Goal: Task Accomplishment & Management: Manage account settings

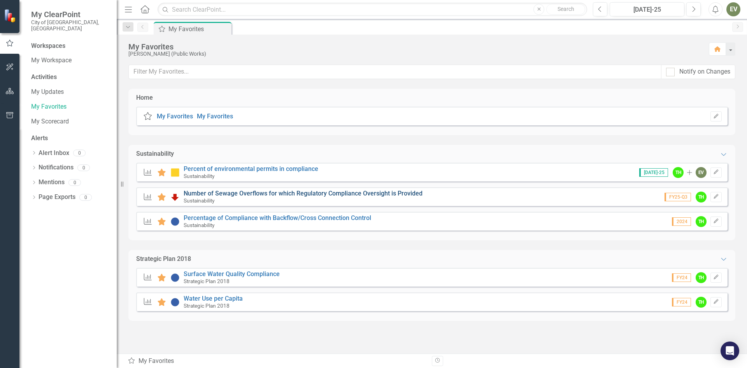
click at [303, 195] on link "Number of Sewage Overflows for which Regulatory Compliance Oversight is Provided" at bounding box center [303, 192] width 239 height 7
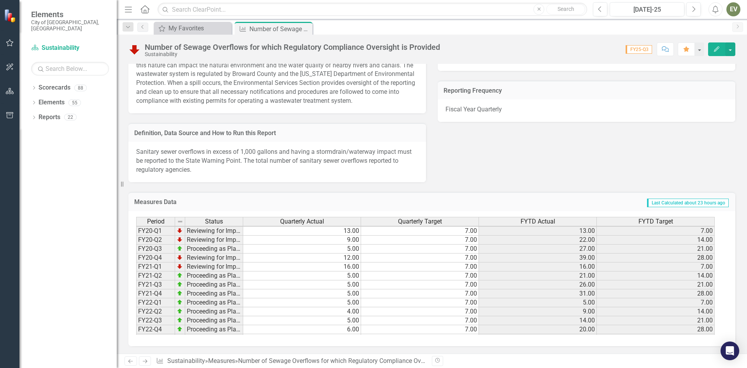
scroll to position [107, 0]
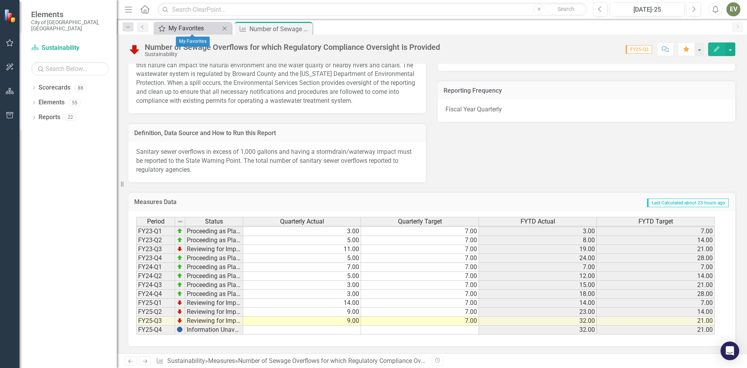
click at [189, 26] on div "My Favorites" at bounding box center [193, 28] width 51 height 10
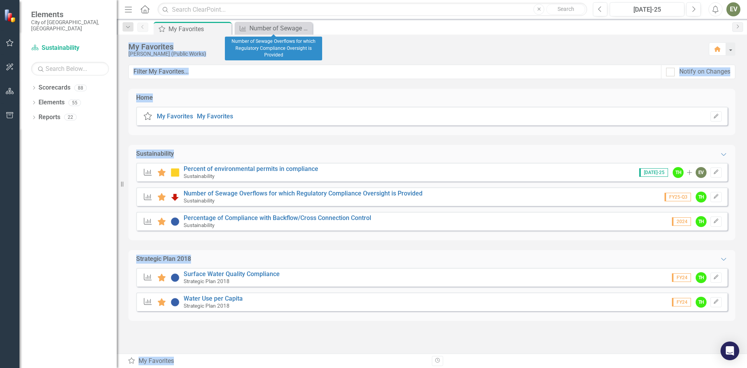
drag, startPoint x: 307, startPoint y: 30, endPoint x: 410, endPoint y: 373, distance: 358.6
click at [410, 367] on html "Elements City of Fort Lauderdale, FL Scorecard Sustainability Search Dropdown S…" at bounding box center [373, 184] width 747 height 368
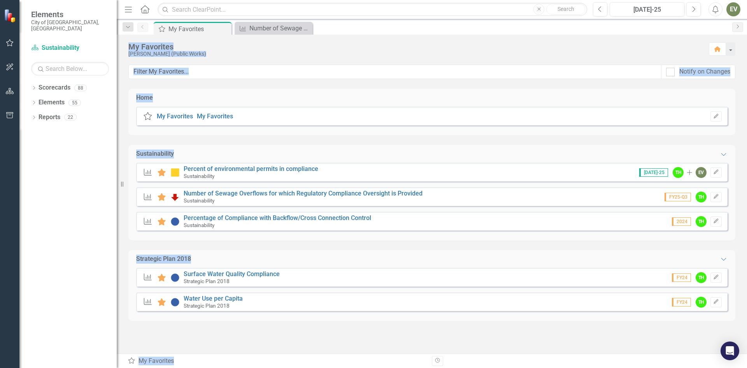
click at [355, 281] on div "Measures Favorite Surface Water Quality Compliance Strategic Plan 2018 FY24 TH …" at bounding box center [431, 277] width 591 height 19
click at [338, 277] on div "Measures Favorite Surface Water Quality Compliance Strategic Plan 2018 FY24 TH …" at bounding box center [431, 277] width 591 height 19
click at [206, 272] on link "Surface Water Quality Compliance" at bounding box center [232, 273] width 96 height 7
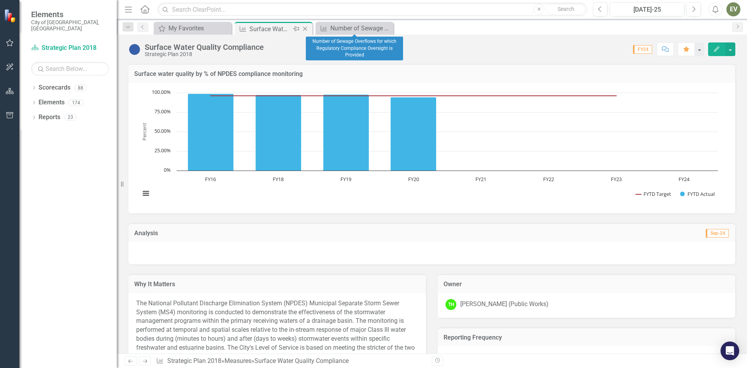
drag, startPoint x: 388, startPoint y: 28, endPoint x: 303, endPoint y: 32, distance: 85.3
click at [0, 0] on icon "Close" at bounding box center [0, 0] width 0 height 0
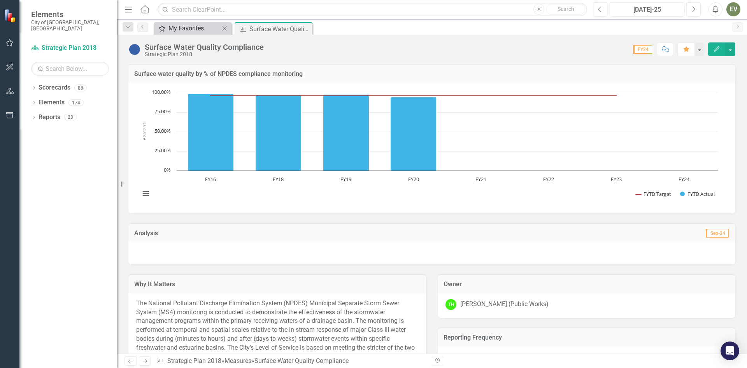
click at [190, 30] on div "My Favorites" at bounding box center [193, 28] width 51 height 10
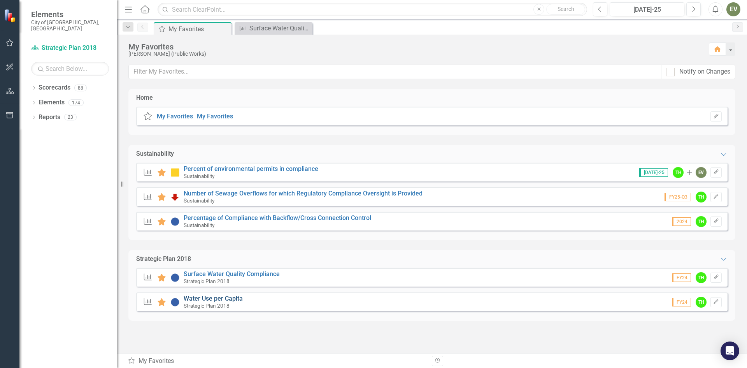
click at [210, 301] on link "Water Use per Capita" at bounding box center [213, 298] width 59 height 7
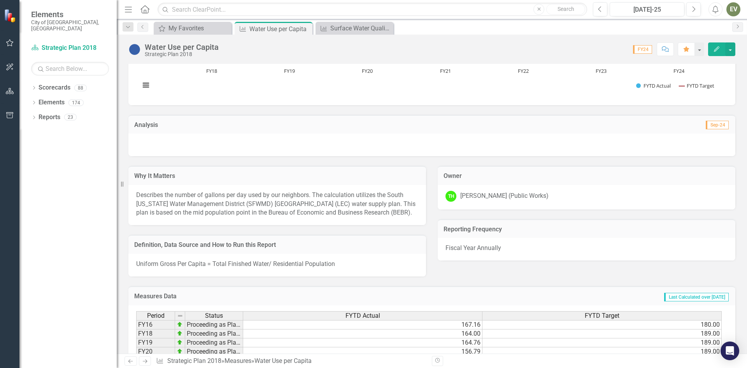
scroll to position [39, 0]
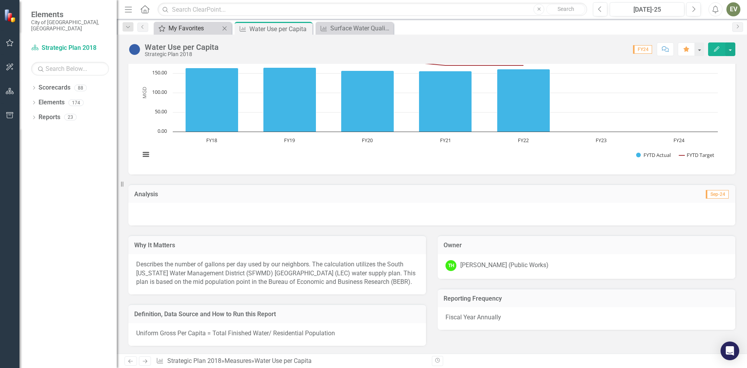
click at [185, 30] on div "My Favorites" at bounding box center [193, 28] width 51 height 10
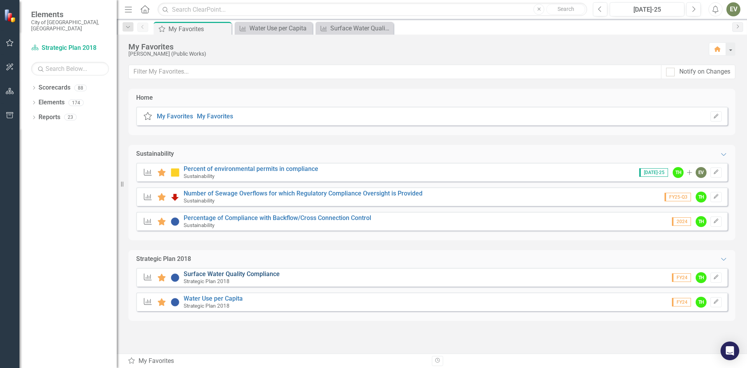
click at [224, 275] on link "Surface Water Quality Compliance" at bounding box center [232, 273] width 96 height 7
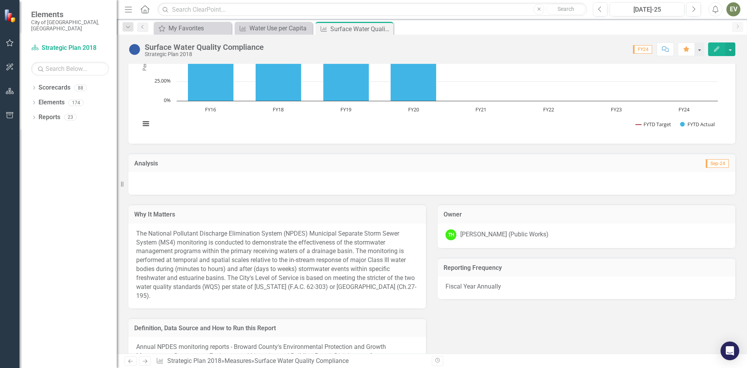
scroll to position [233, 0]
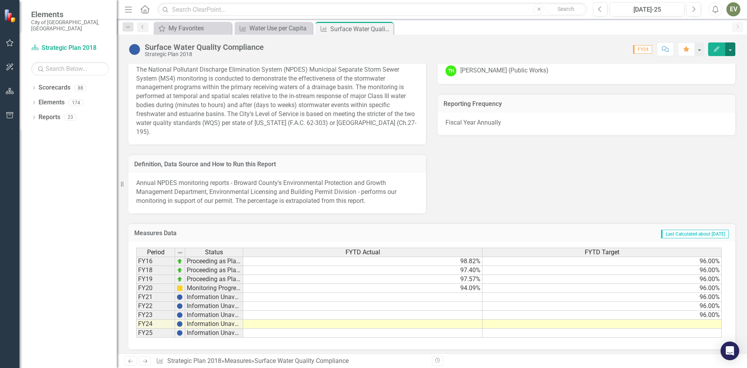
click at [734, 52] on button "button" at bounding box center [730, 49] width 10 height 14
click at [693, 64] on link "Edit Edit Measures" at bounding box center [695, 63] width 79 height 14
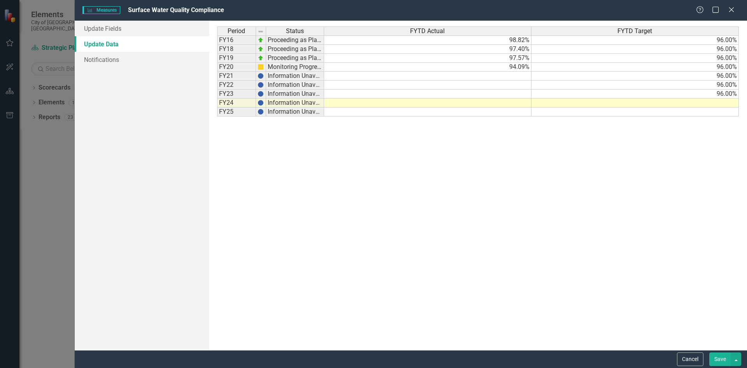
scroll to position [0, 0]
click at [731, 12] on icon "Close" at bounding box center [731, 9] width 10 height 7
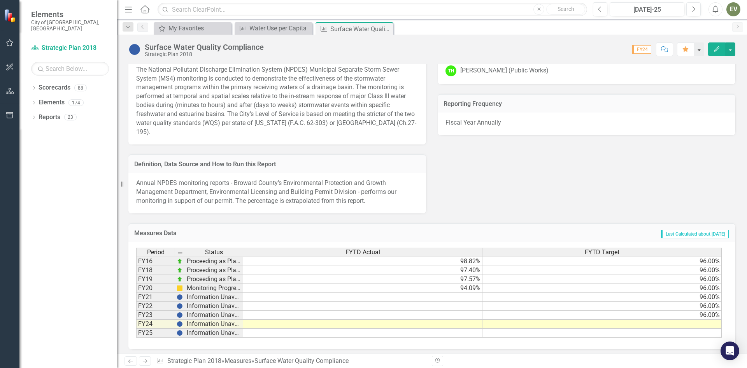
click at [699, 53] on button "button" at bounding box center [699, 49] width 10 height 14
click at [720, 49] on button "Edit" at bounding box center [716, 49] width 17 height 14
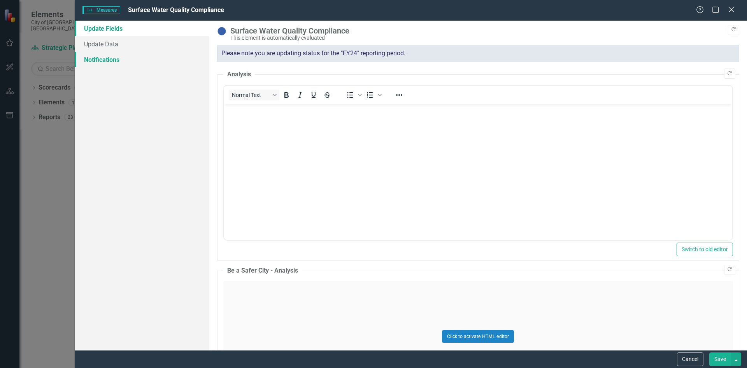
click at [114, 61] on link "Notifications" at bounding box center [142, 60] width 135 height 16
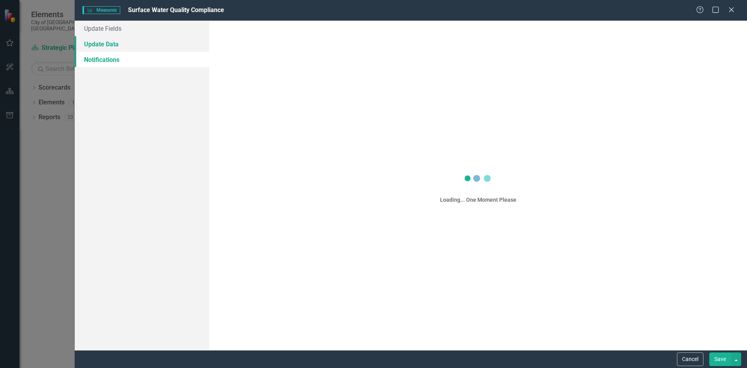
click at [108, 41] on link "Update Data" at bounding box center [142, 44] width 135 height 16
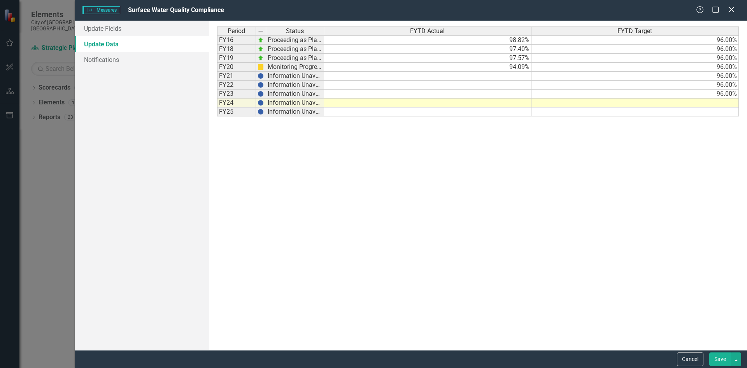
click at [736, 11] on icon "Close" at bounding box center [731, 9] width 10 height 7
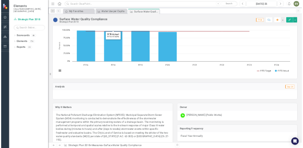
scroll to position [4, 0]
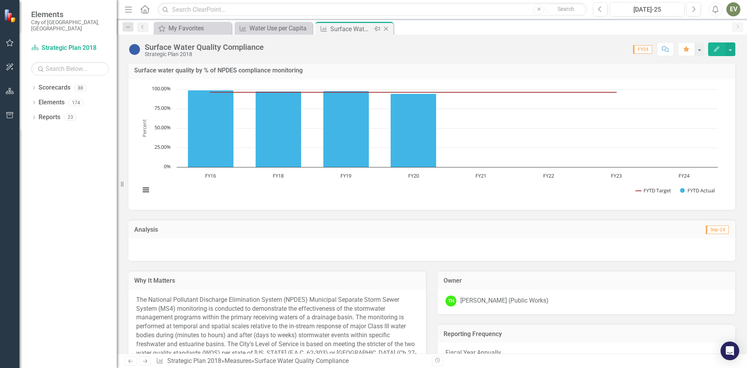
click at [386, 29] on icon "Close" at bounding box center [386, 29] width 8 height 6
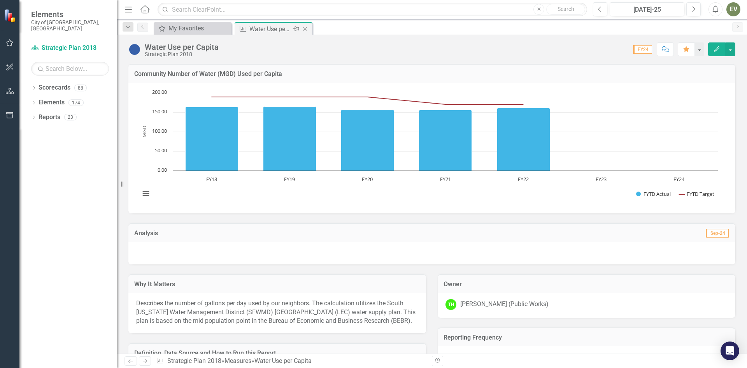
click at [306, 30] on icon "Close" at bounding box center [305, 29] width 8 height 6
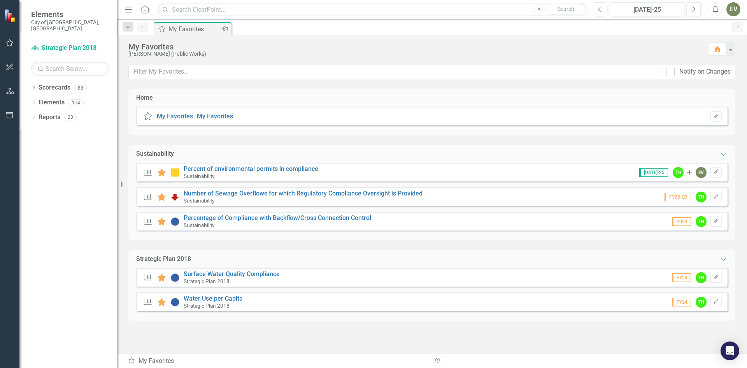
click at [198, 31] on div "My Favorites" at bounding box center [193, 29] width 51 height 10
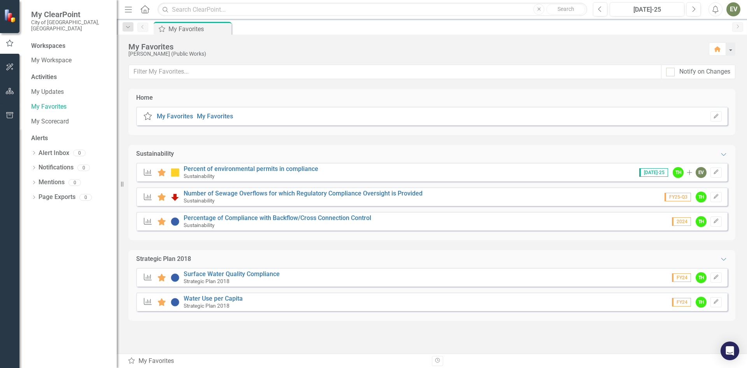
click at [216, 174] on div "Sustainability" at bounding box center [251, 175] width 135 height 7
click at [219, 165] on div "Measures Favorite Percent of environmental permits in compliance Sustainability…" at bounding box center [431, 172] width 591 height 19
click at [241, 167] on link "Percent of environmental permits in compliance" at bounding box center [251, 168] width 135 height 7
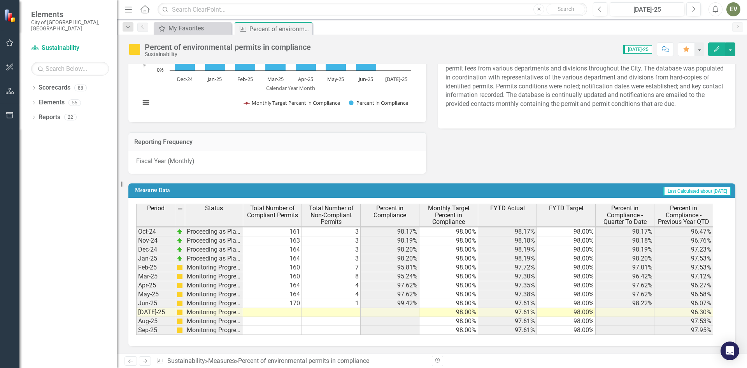
scroll to position [174, 0]
click at [291, 311] on td at bounding box center [272, 311] width 59 height 9
type textarea "7"
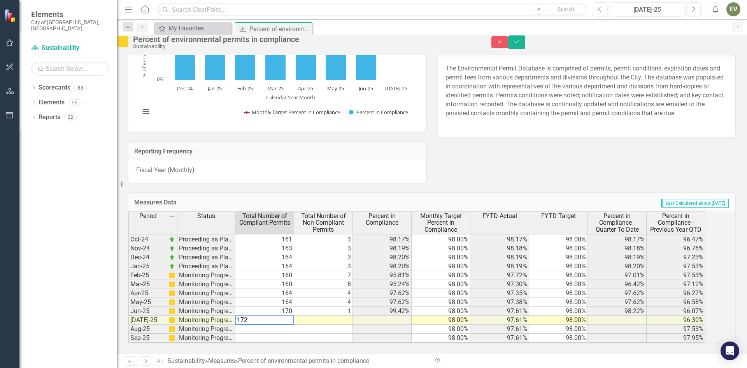
click at [341, 316] on td at bounding box center [323, 320] width 59 height 9
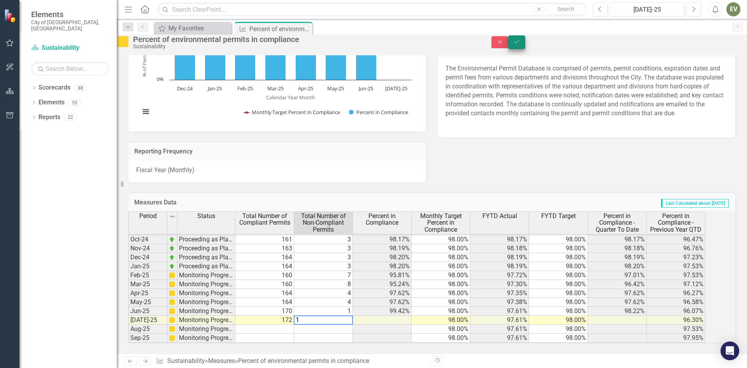
type textarea "1"
click at [520, 44] on icon "Save" at bounding box center [516, 41] width 7 height 5
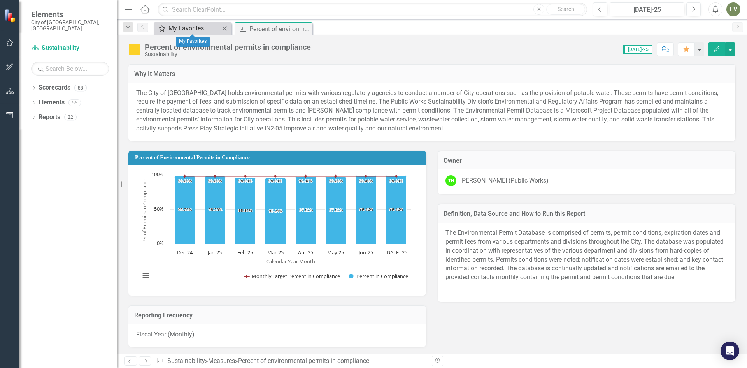
click at [186, 26] on div "My Favorites" at bounding box center [193, 28] width 51 height 10
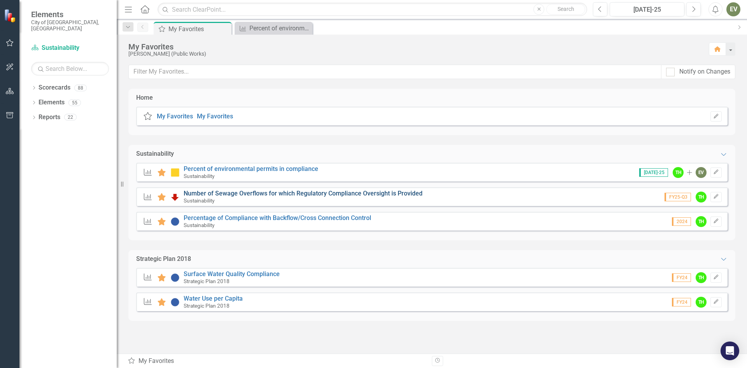
click at [251, 190] on link "Number of Sewage Overflows for which Regulatory Compliance Oversight is Provided" at bounding box center [303, 192] width 239 height 7
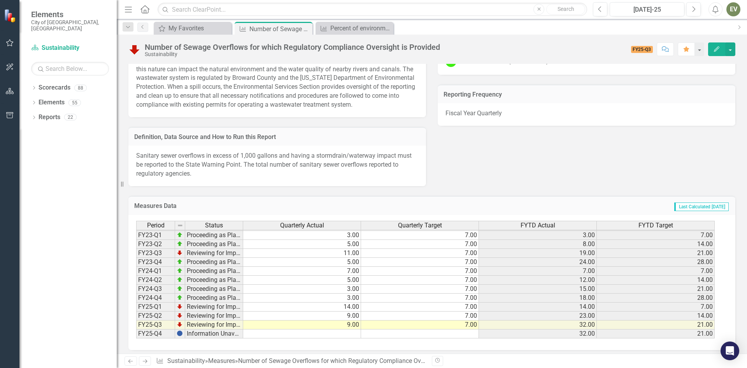
scroll to position [247, 0]
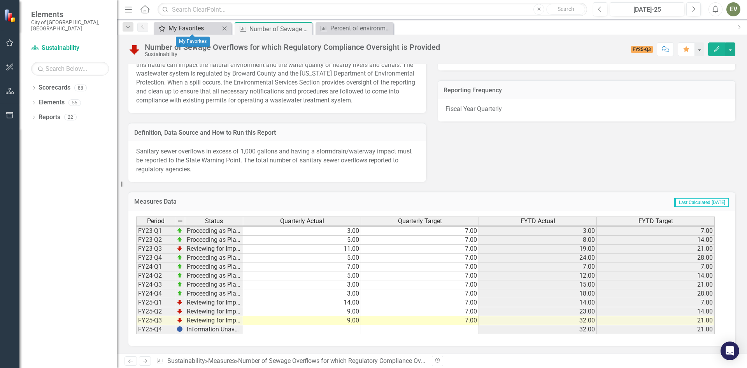
click at [202, 26] on div "My Favorites" at bounding box center [193, 28] width 51 height 10
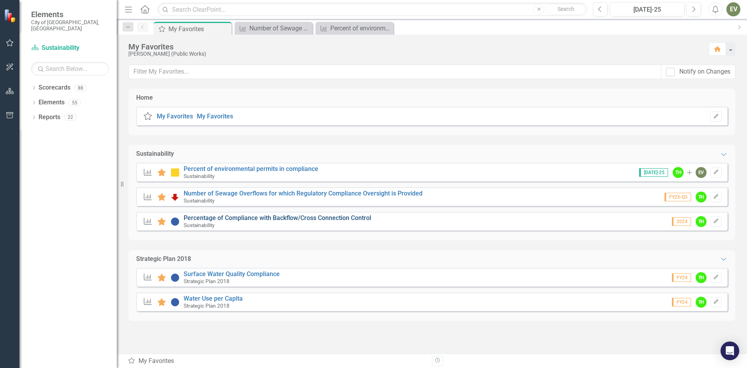
click at [256, 219] on link "Percentage of Compliance with Backflow/Cross Connection Control" at bounding box center [278, 217] width 188 height 7
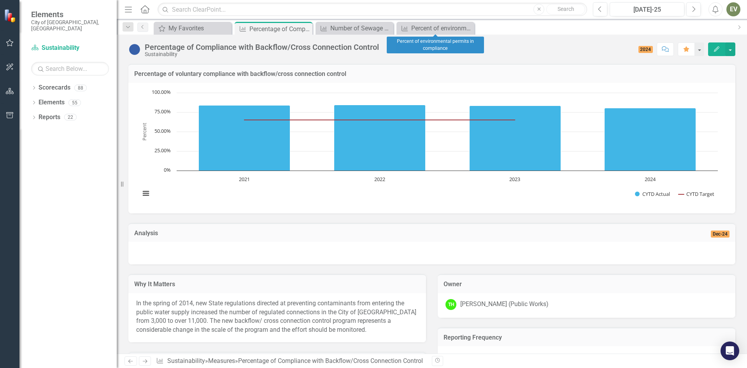
drag, startPoint x: 468, startPoint y: 25, endPoint x: 444, endPoint y: 33, distance: 25.3
click at [0, 0] on icon "Close" at bounding box center [0, 0] width 0 height 0
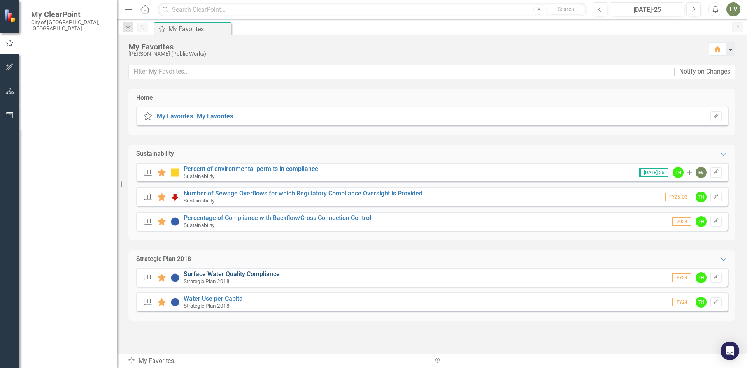
click at [223, 275] on link "Surface Water Quality Compliance" at bounding box center [232, 273] width 96 height 7
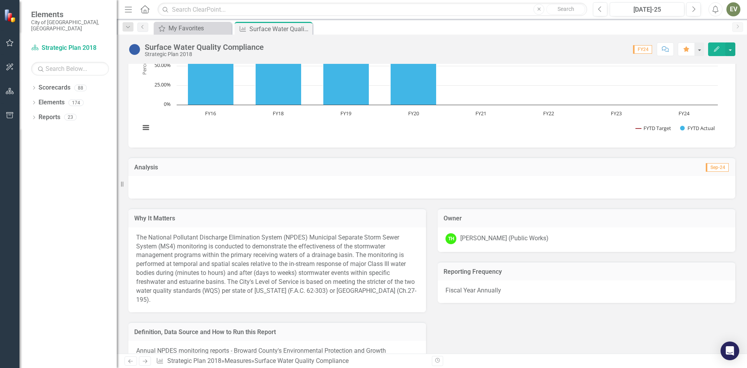
scroll to position [78, 0]
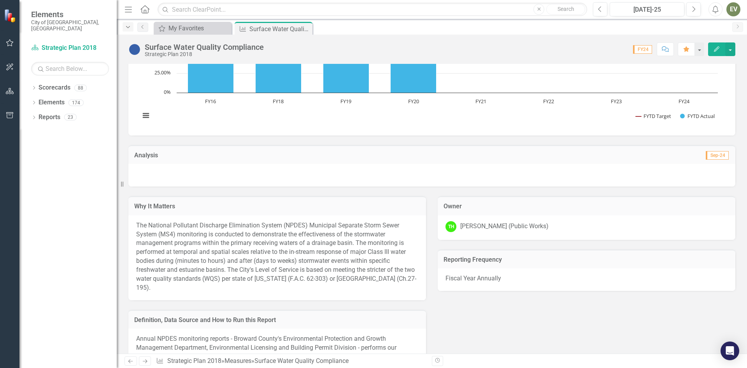
click at [130, 30] on div "Dropdown" at bounding box center [128, 26] width 11 height 9
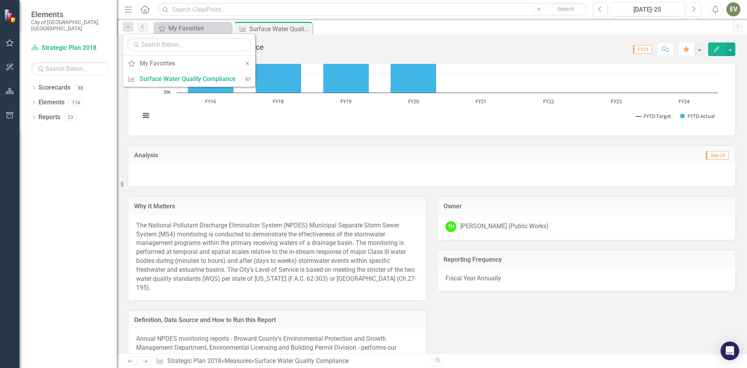
click at [142, 29] on link "Previous" at bounding box center [142, 27] width 11 height 9
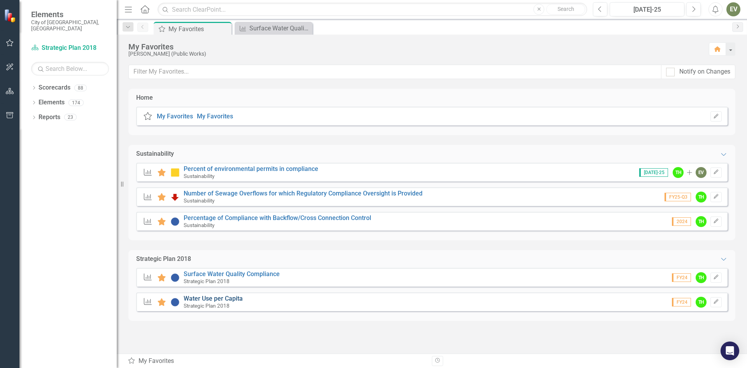
click at [228, 297] on div "Measures Favorite Water Use per Capita Strategic Plan 2018 FY24 TH Edit" at bounding box center [431, 301] width 591 height 19
click at [228, 296] on link "Water Use per Capita" at bounding box center [213, 298] width 59 height 7
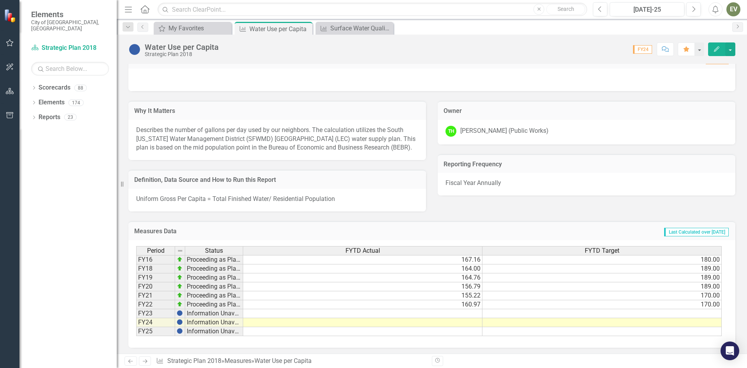
scroll to position [175, 0]
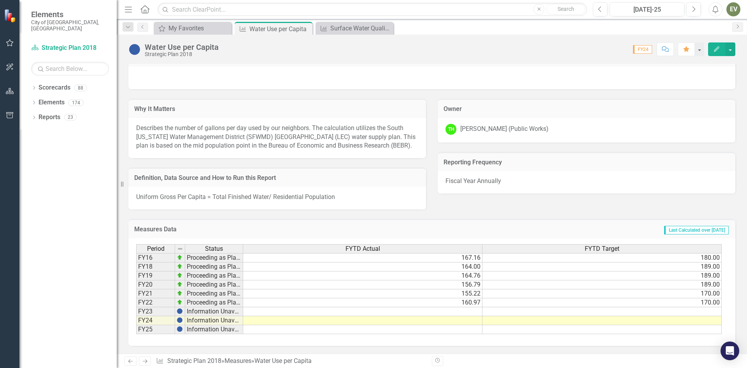
click at [457, 308] on td at bounding box center [362, 311] width 239 height 9
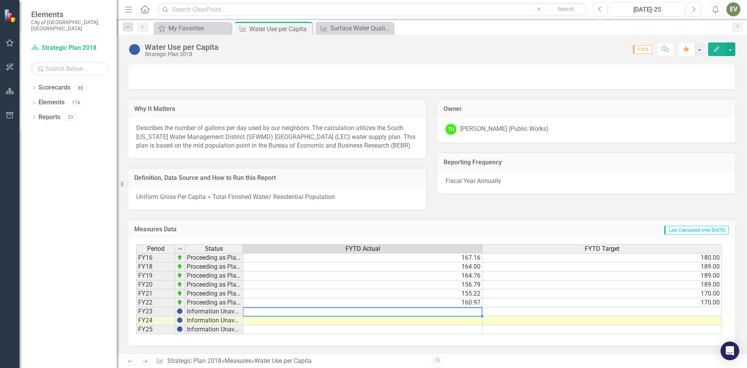
click at [421, 311] on td at bounding box center [362, 311] width 239 height 9
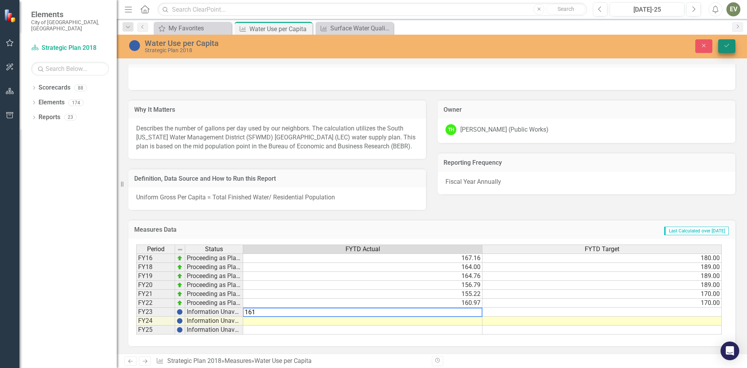
type textarea "161"
click at [730, 44] on button "Save" at bounding box center [726, 46] width 17 height 14
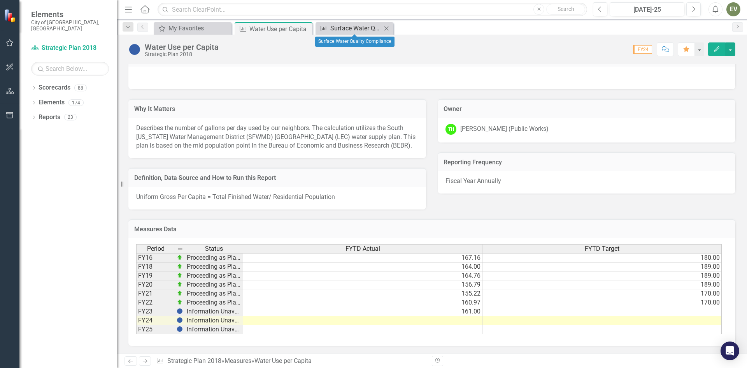
click at [339, 30] on div "Surface Water Quality Compliance" at bounding box center [355, 28] width 51 height 10
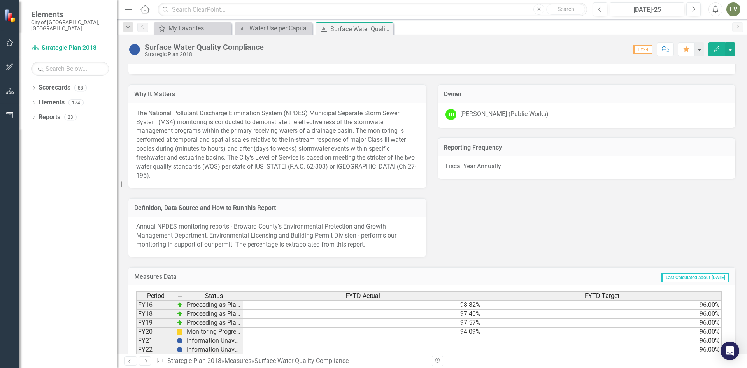
scroll to position [237, 0]
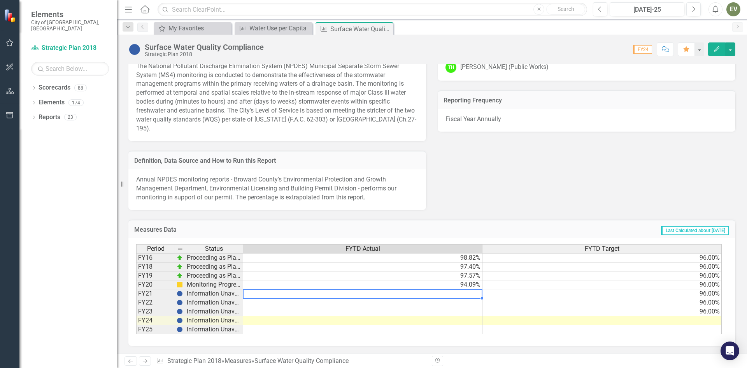
click at [450, 294] on td at bounding box center [362, 293] width 239 height 9
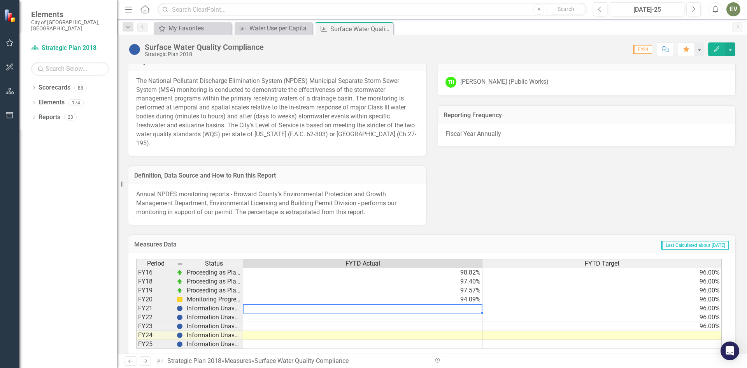
scroll to position [233, 0]
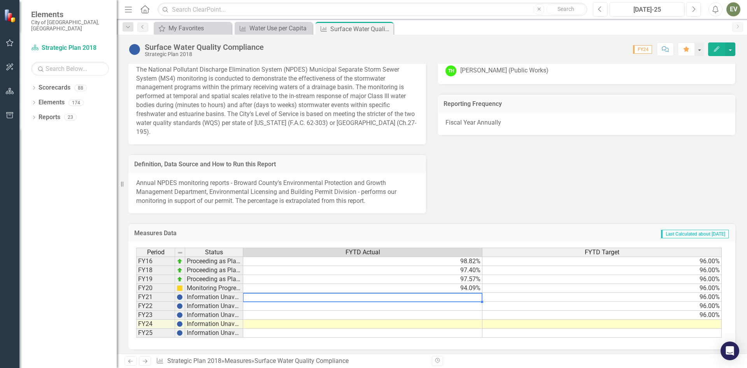
click at [538, 212] on div "Why It Matters The National Pollutant Discharge Elimination System (NPDES) Muni…" at bounding box center [432, 122] width 619 height 182
